Goal: Task Accomplishment & Management: Use online tool/utility

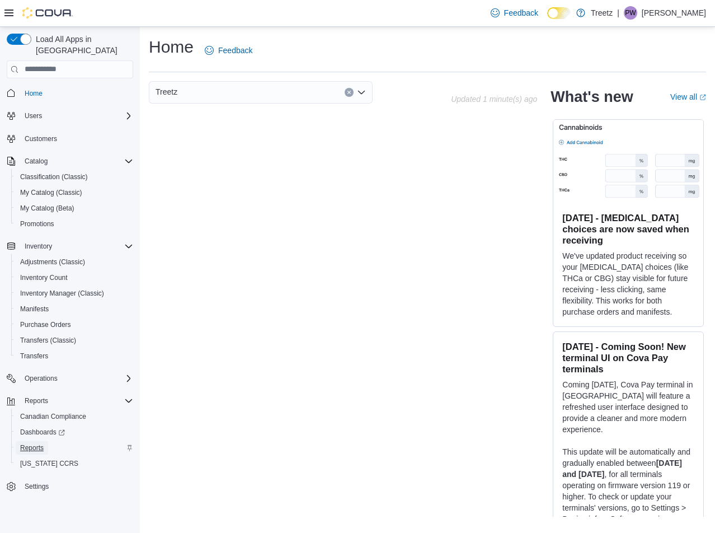
click at [41, 443] on span "Reports" at bounding box center [32, 447] width 24 height 9
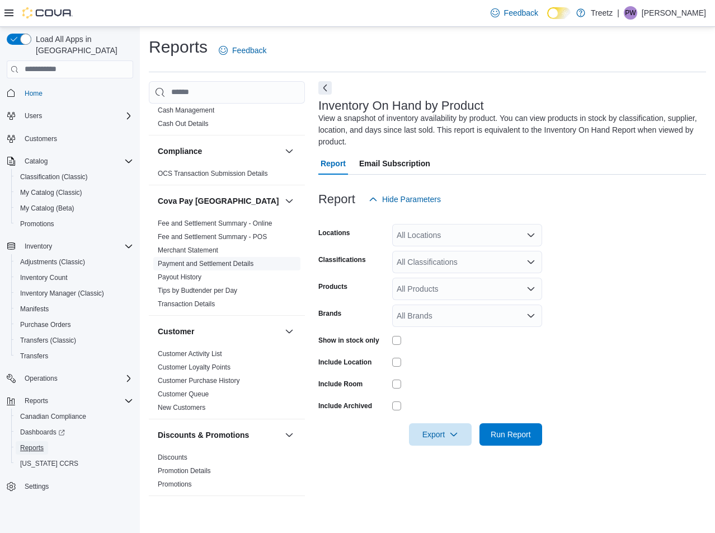
scroll to position [56, 0]
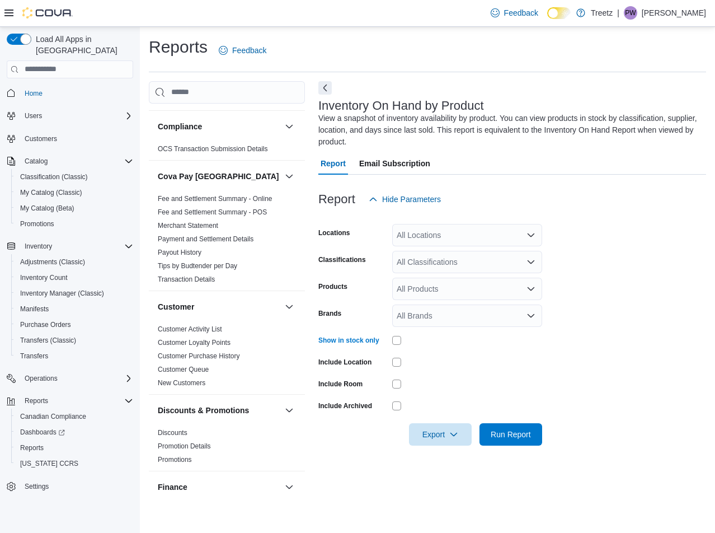
click at [446, 266] on div "All Classifications" at bounding box center [467, 262] width 150 height 22
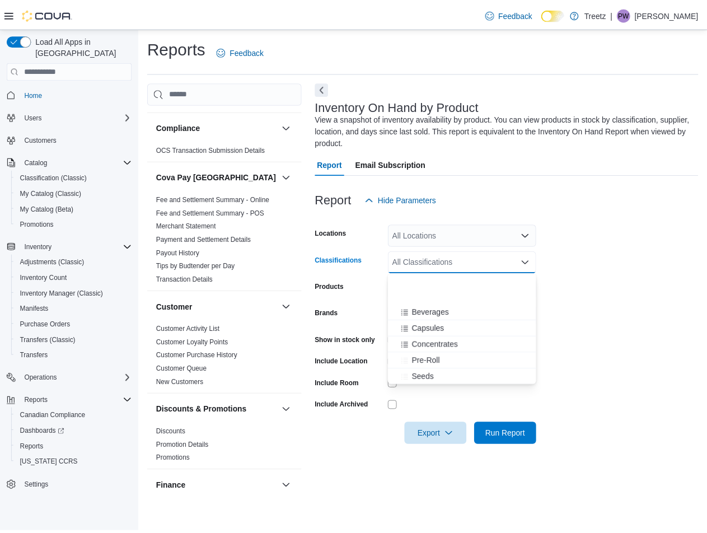
scroll to position [0, 0]
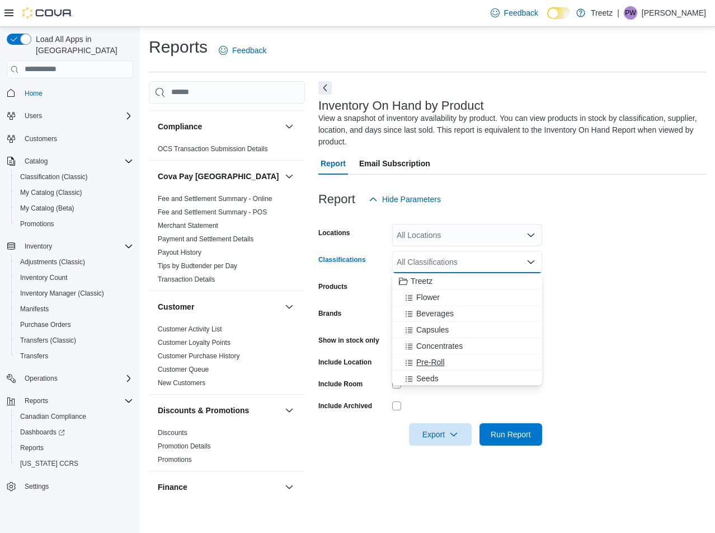
click at [438, 360] on span "Pre-Roll" at bounding box center [430, 362] width 29 height 11
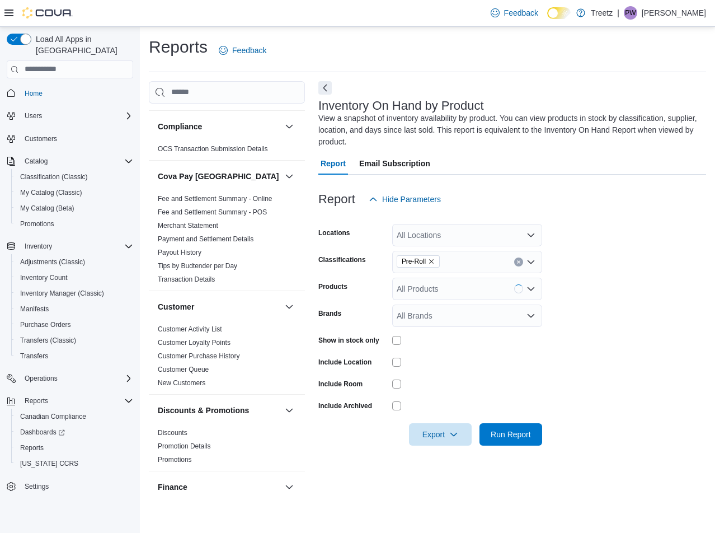
click at [634, 286] on form "Locations All Locations Classifications Pre-Roll Products All Products Brands A…" at bounding box center [513, 327] width 388 height 235
click at [525, 431] on span "Run Report" at bounding box center [511, 433] width 40 height 11
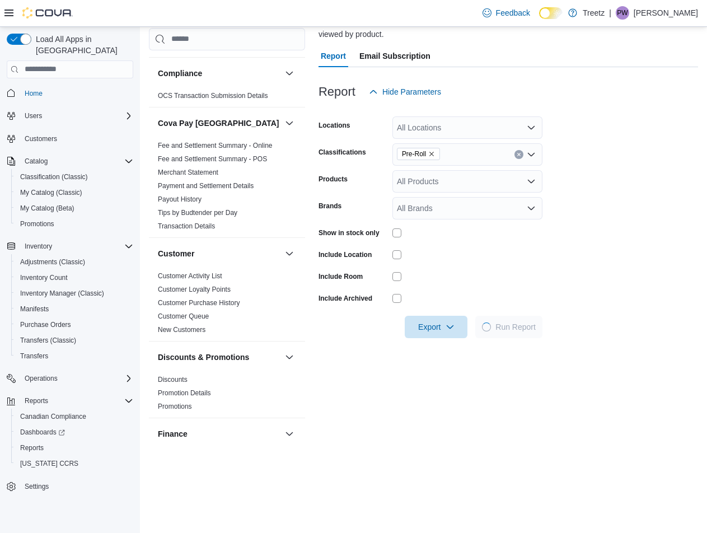
scroll to position [112, 0]
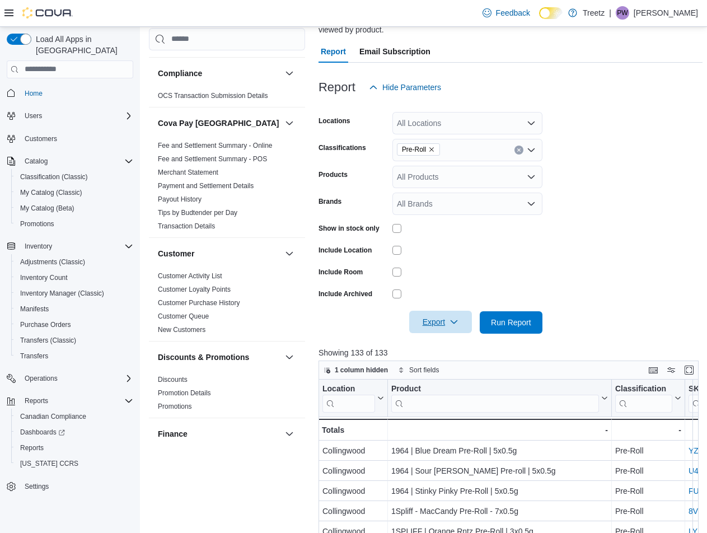
click at [436, 321] on span "Export" at bounding box center [440, 322] width 49 height 22
click at [446, 348] on span "Export to Excel" at bounding box center [442, 344] width 50 height 9
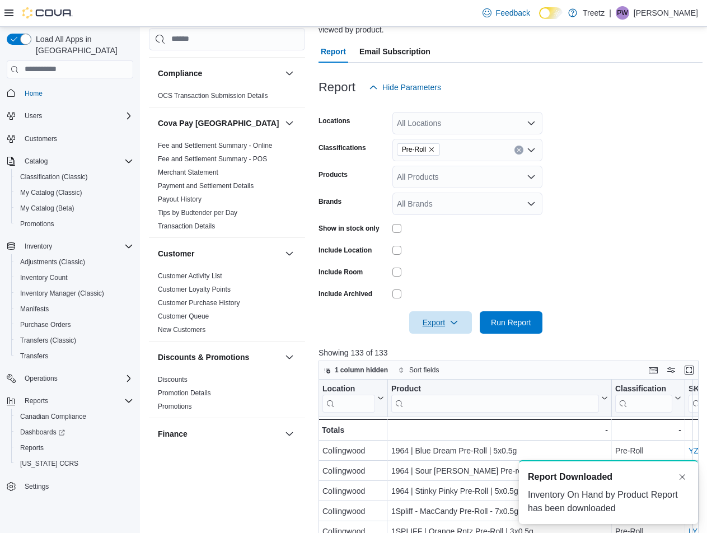
scroll to position [0, 0]
